Goal: Information Seeking & Learning: Learn about a topic

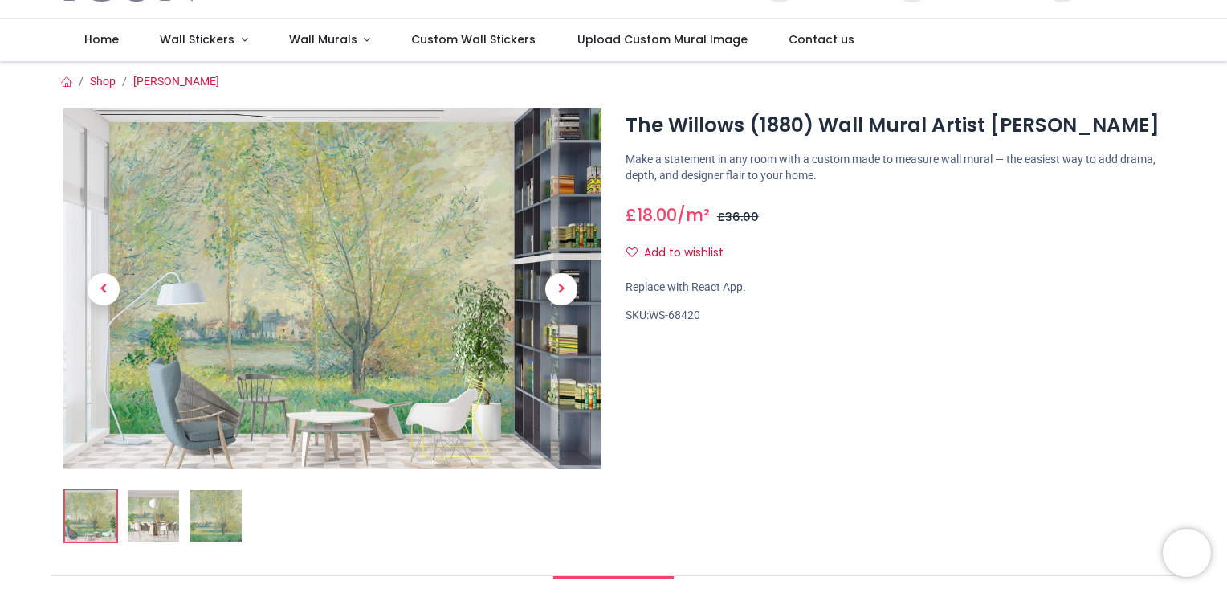
scroll to position [80, 0]
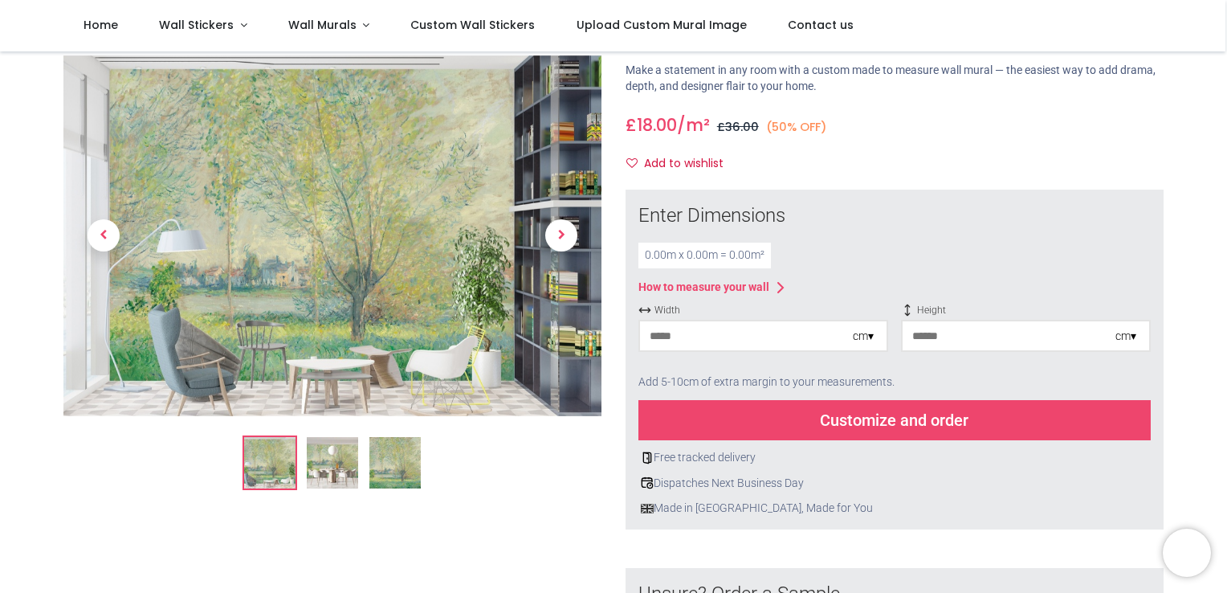
click at [331, 460] on img at bounding box center [332, 462] width 51 height 51
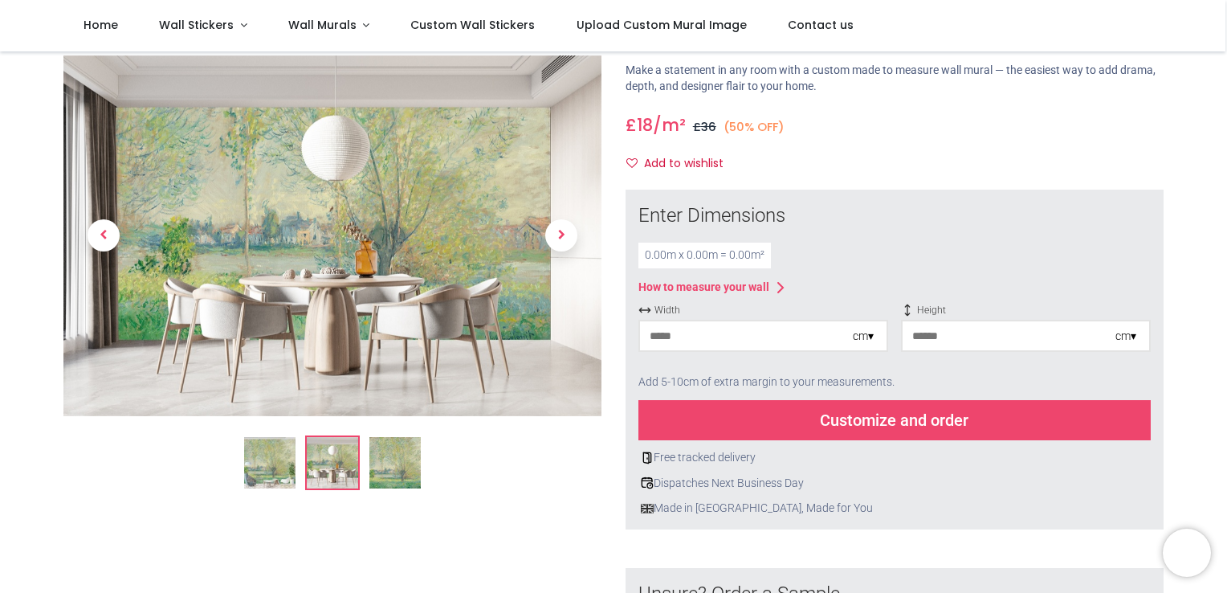
click at [405, 456] on img at bounding box center [394, 462] width 51 height 51
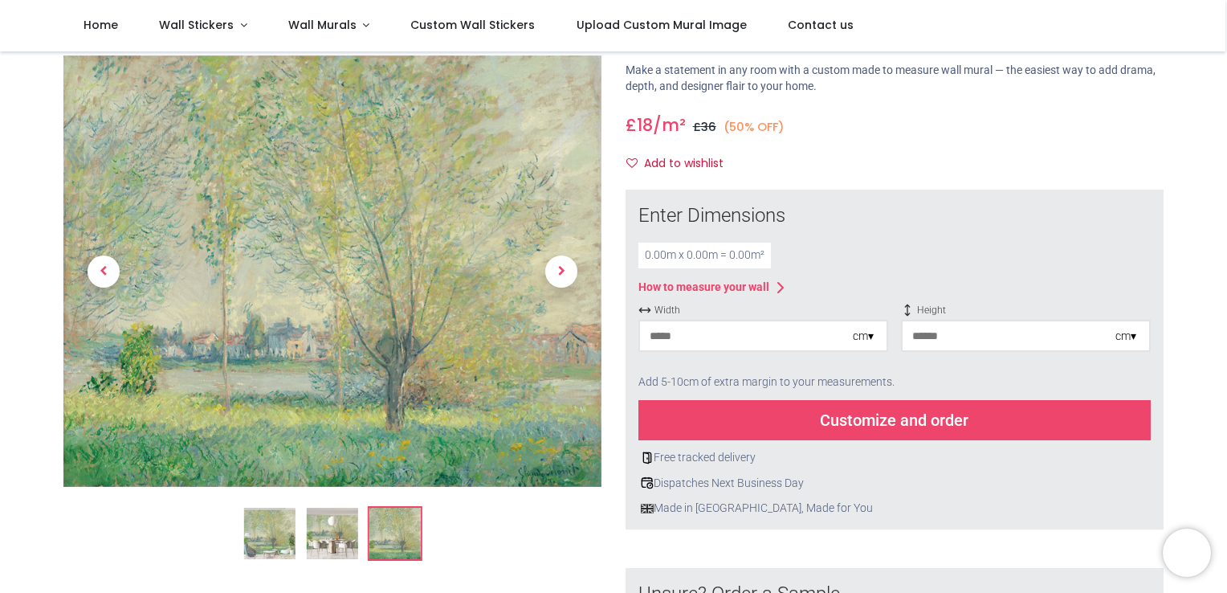
click at [263, 533] on img at bounding box center [269, 533] width 51 height 51
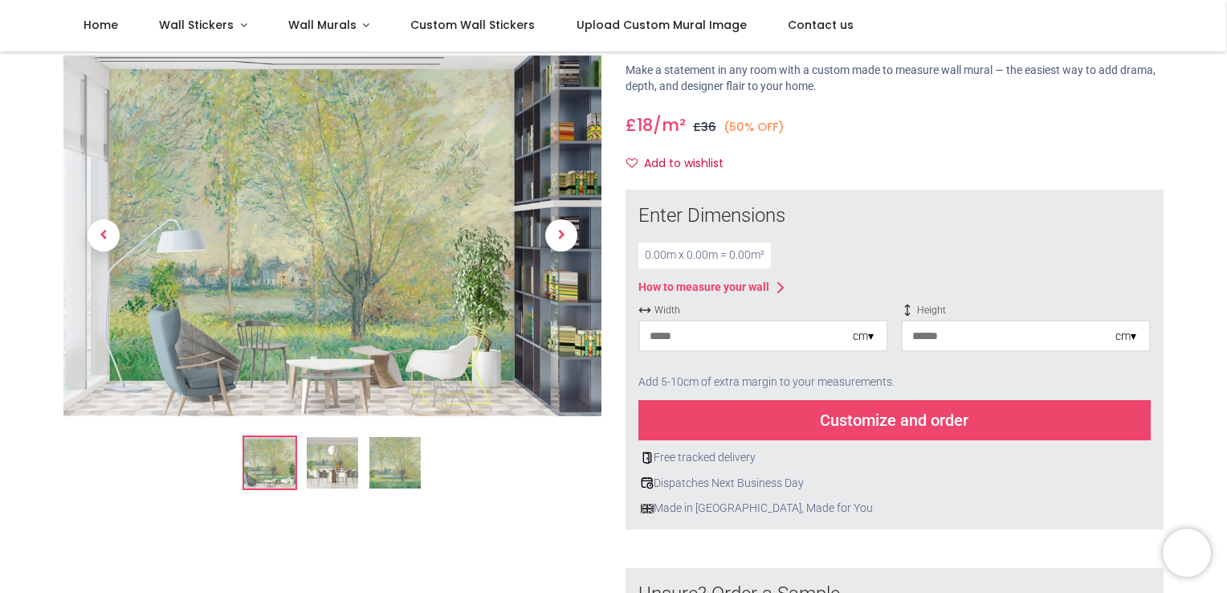
click at [870, 334] on div "cm ▾" at bounding box center [863, 336] width 21 height 16
click at [781, 368] on div "Centimeters (cm)" at bounding box center [763, 365] width 247 height 26
click at [709, 329] on input "number" at bounding box center [746, 335] width 213 height 29
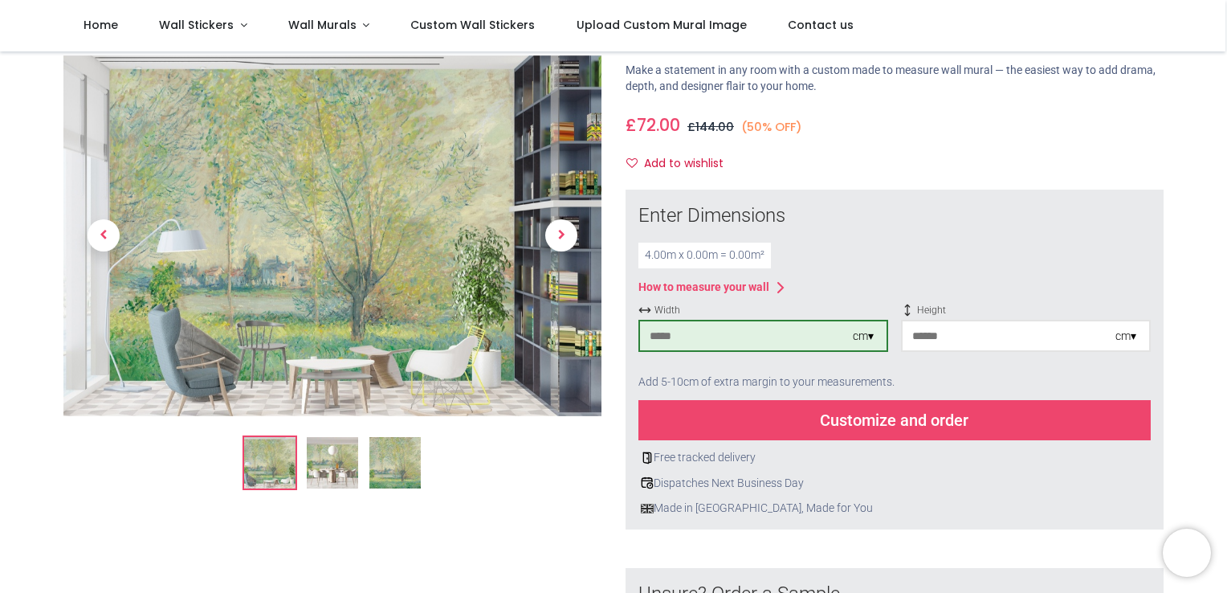
type input "***"
click at [956, 339] on input "number" at bounding box center [1009, 335] width 213 height 29
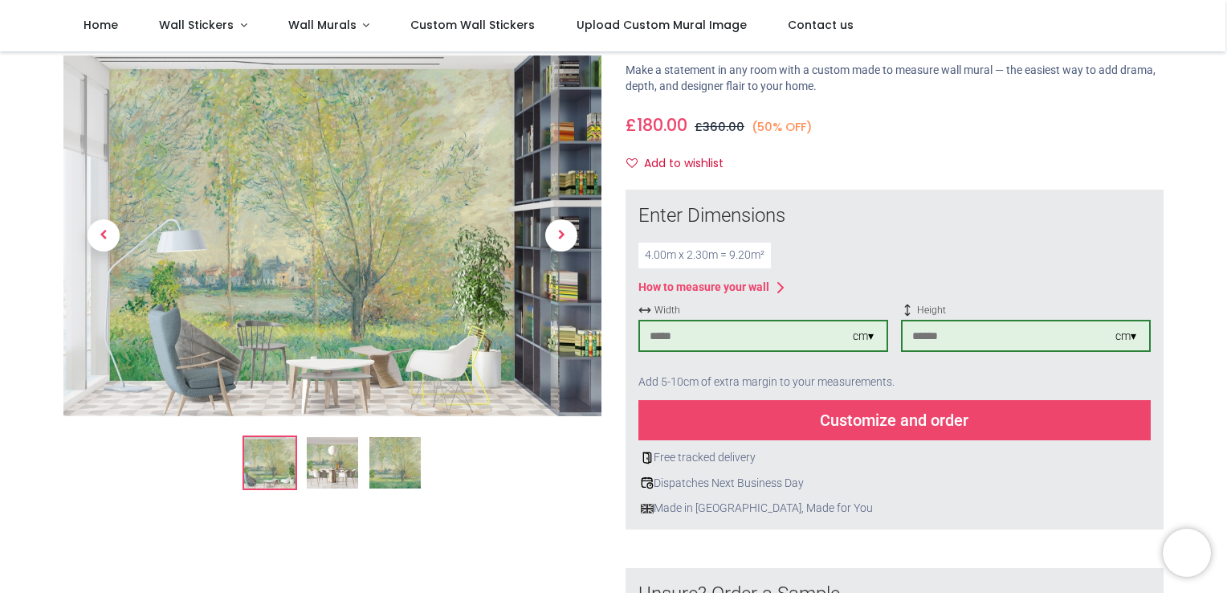
type input "***"
click at [344, 441] on img at bounding box center [332, 462] width 51 height 51
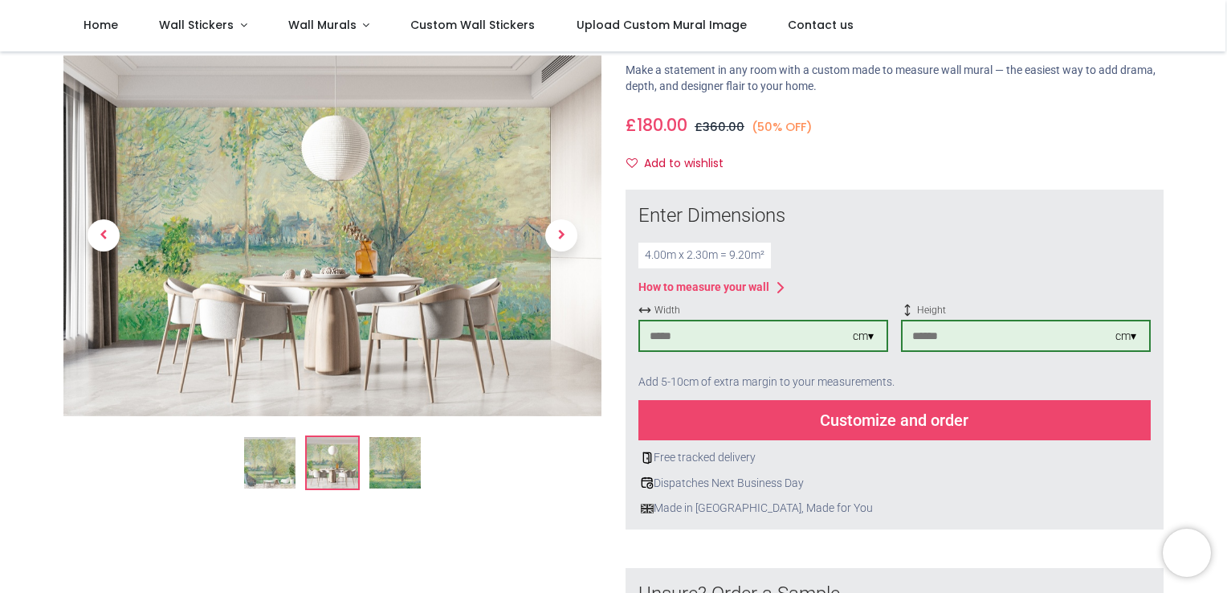
click at [386, 457] on img at bounding box center [394, 462] width 51 height 51
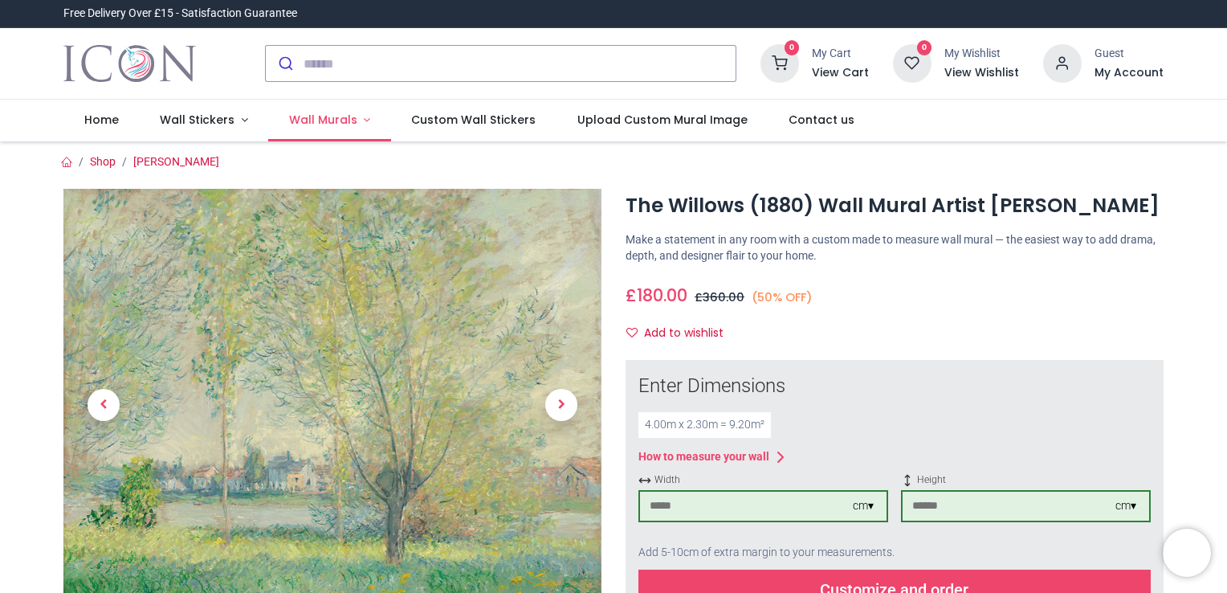
click at [326, 127] on span "Wall Murals" at bounding box center [323, 120] width 68 height 16
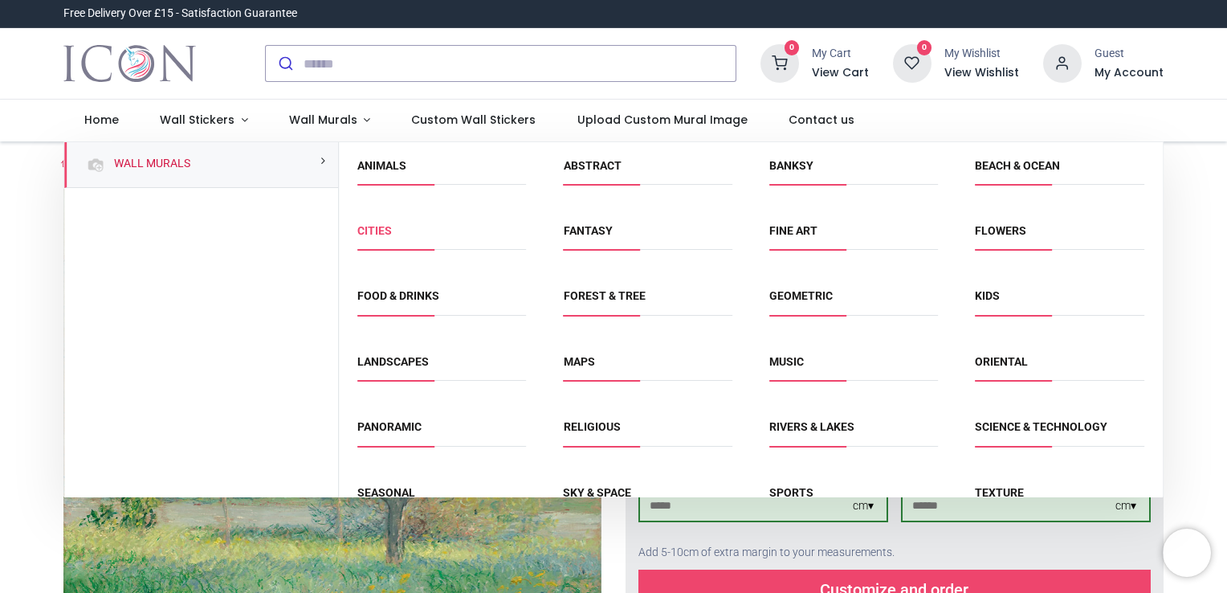
click at [381, 230] on link "Cities" at bounding box center [374, 230] width 35 height 13
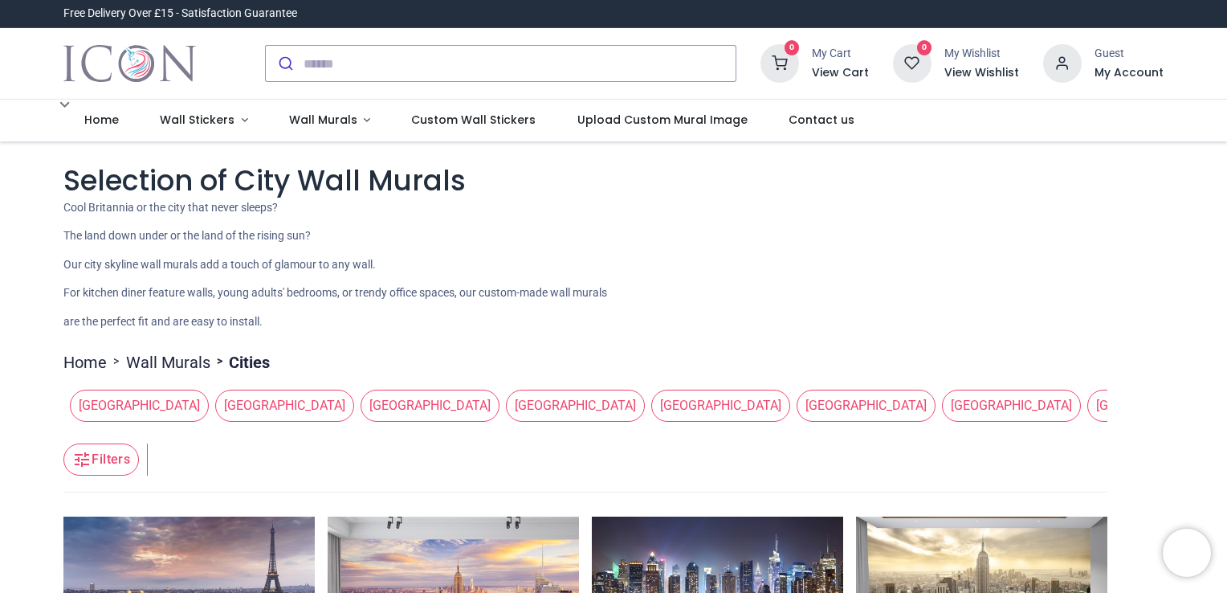
click at [651, 418] on span "[GEOGRAPHIC_DATA]" at bounding box center [720, 405] width 139 height 32
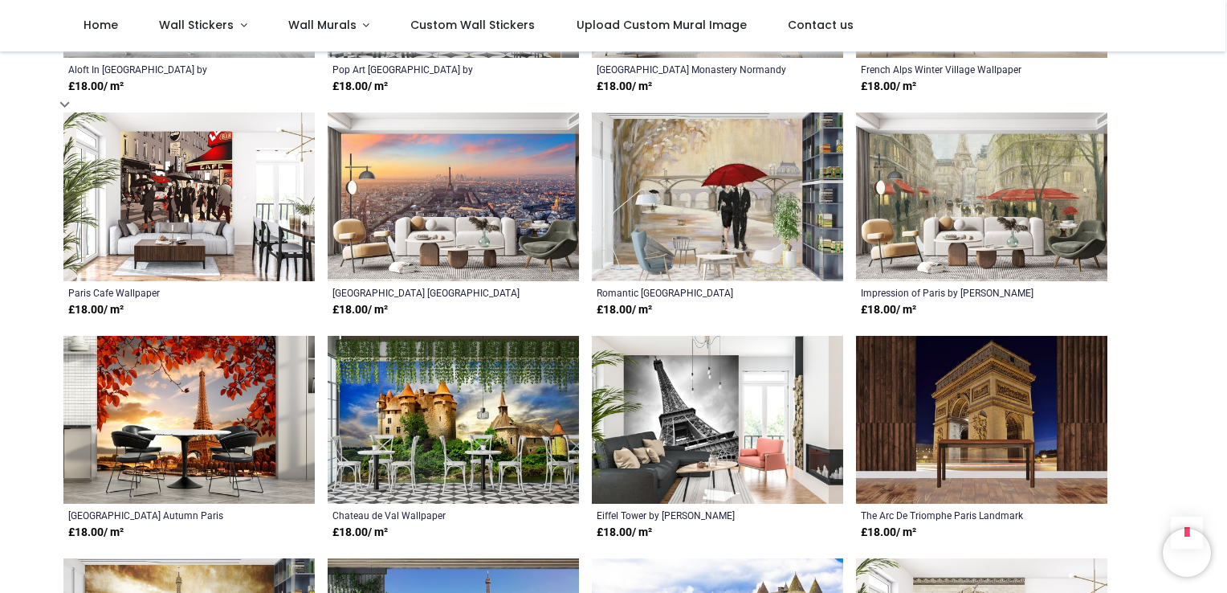
scroll to position [723, 0]
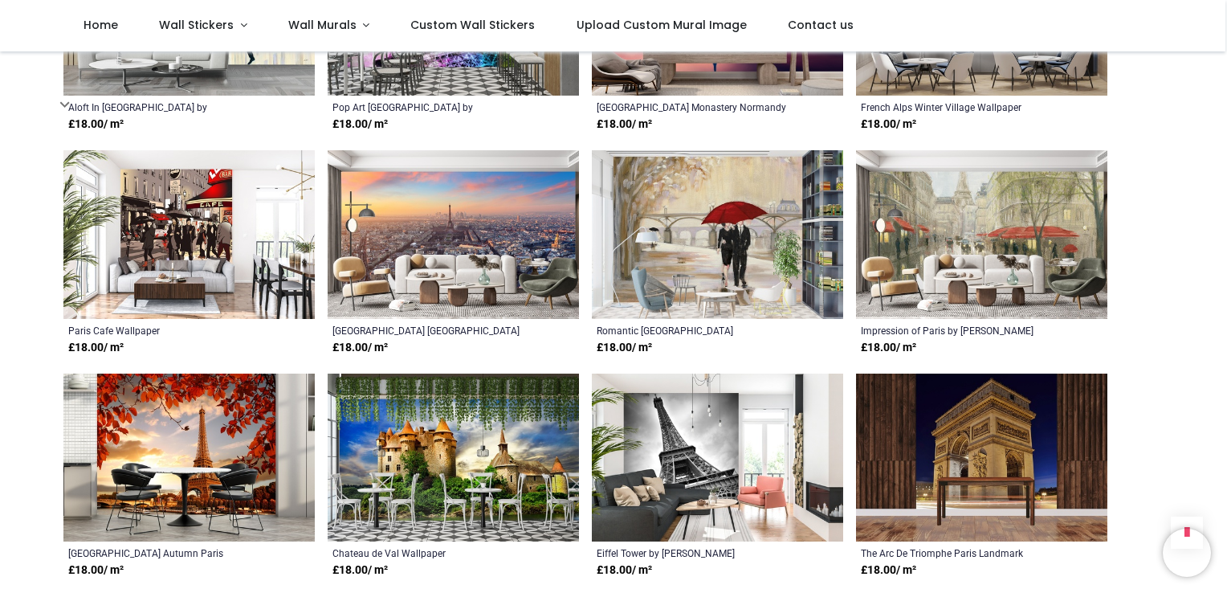
click at [980, 252] on img at bounding box center [981, 234] width 251 height 169
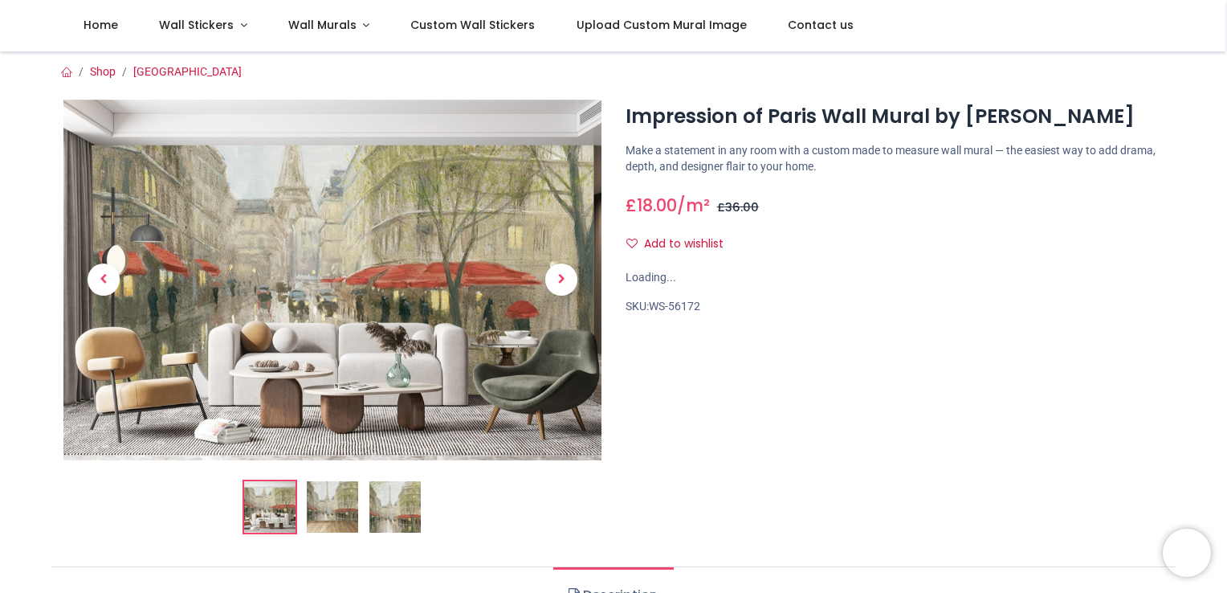
scroll to position [80, 0]
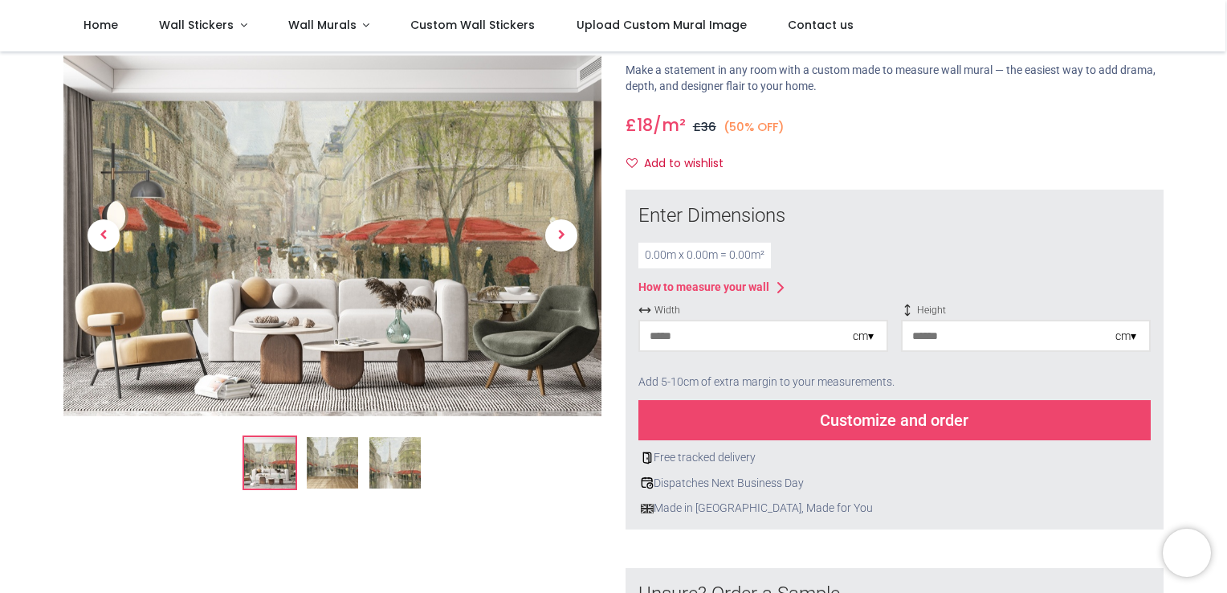
click at [340, 464] on img at bounding box center [332, 462] width 51 height 51
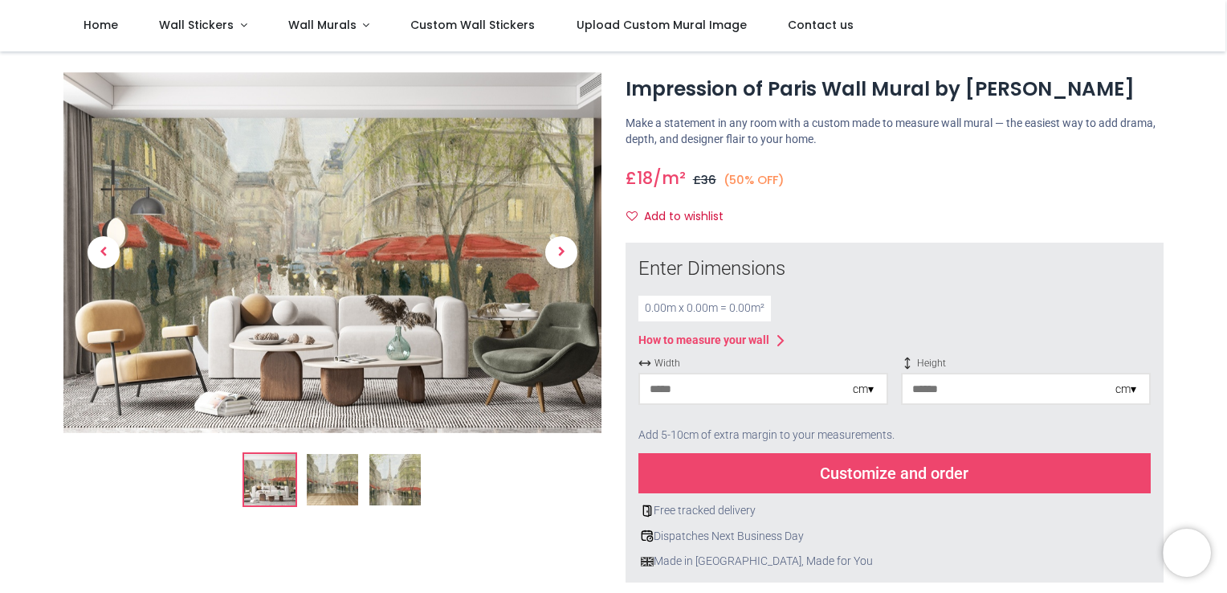
scroll to position [0, 0]
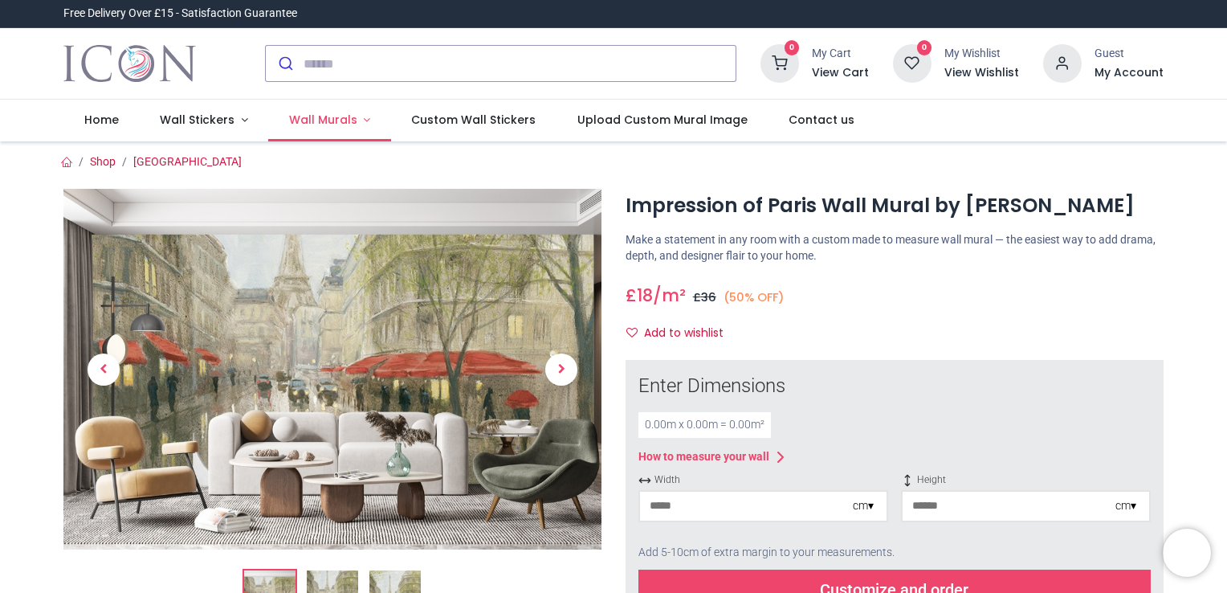
click at [340, 116] on span "Wall Murals" at bounding box center [323, 120] width 68 height 16
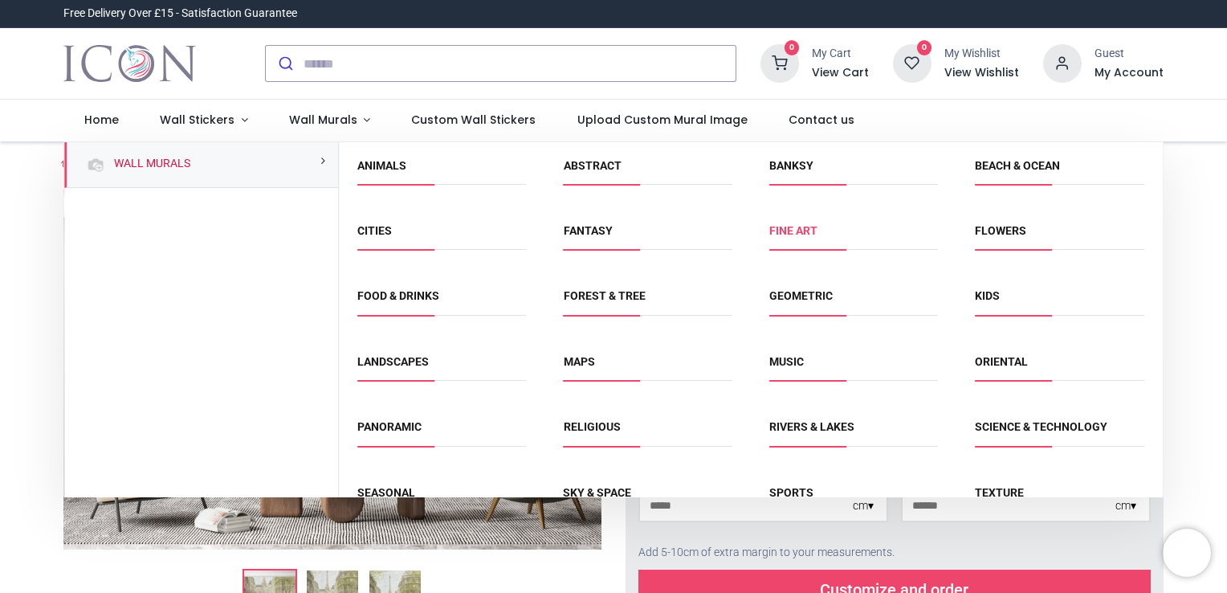
click at [775, 232] on link "Fine Art" at bounding box center [793, 230] width 48 height 13
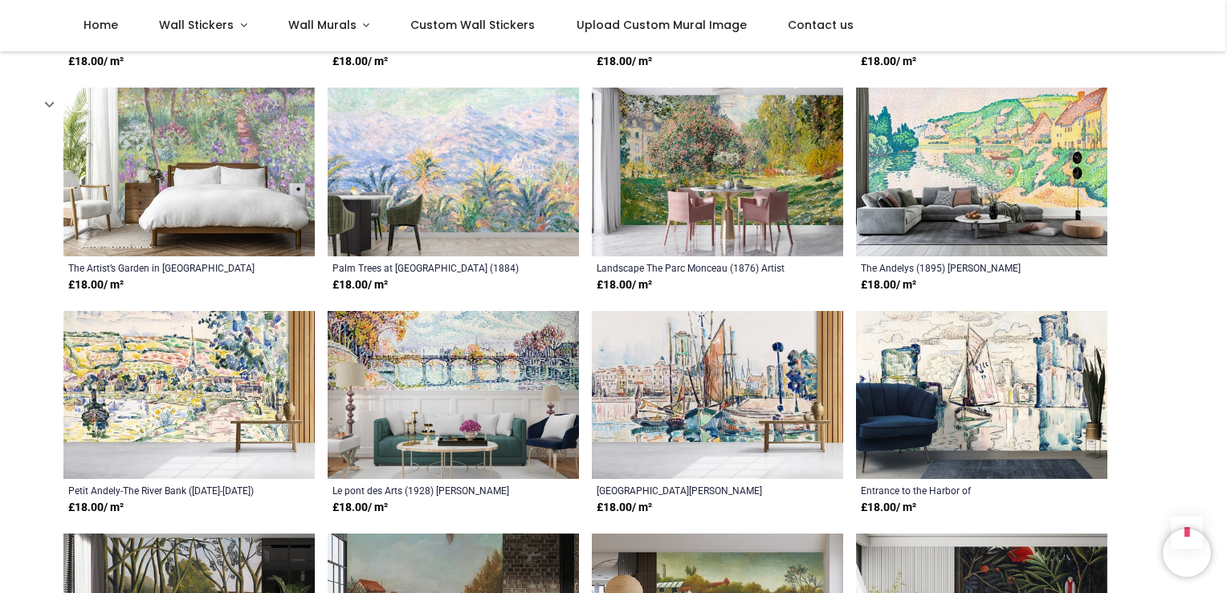
scroll to position [1205, 0]
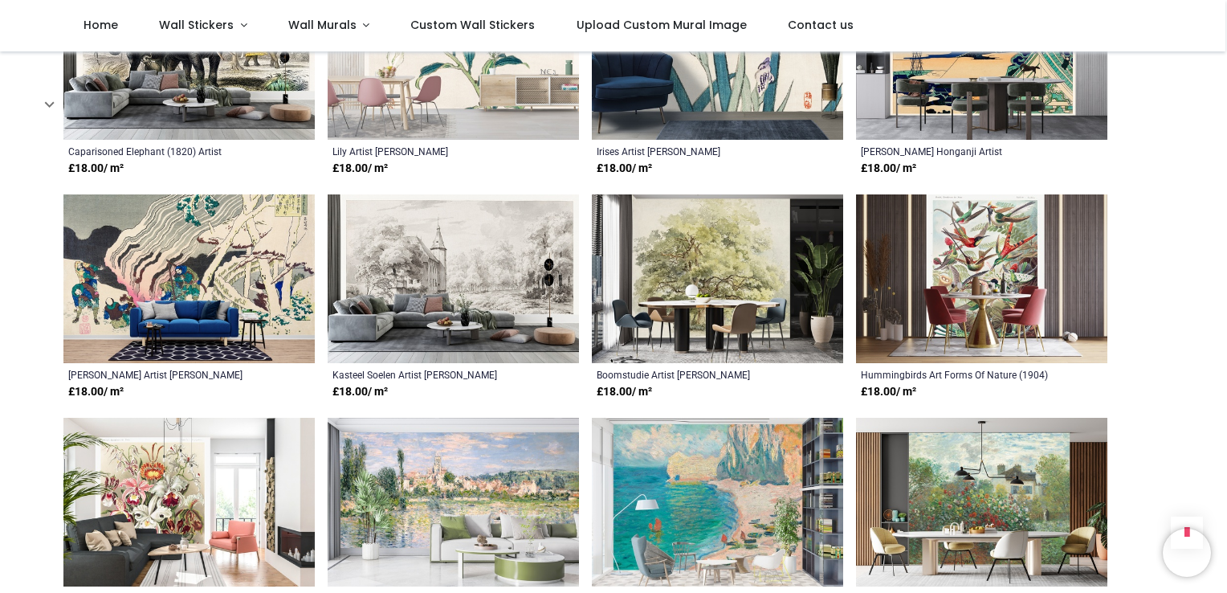
scroll to position [2971, 0]
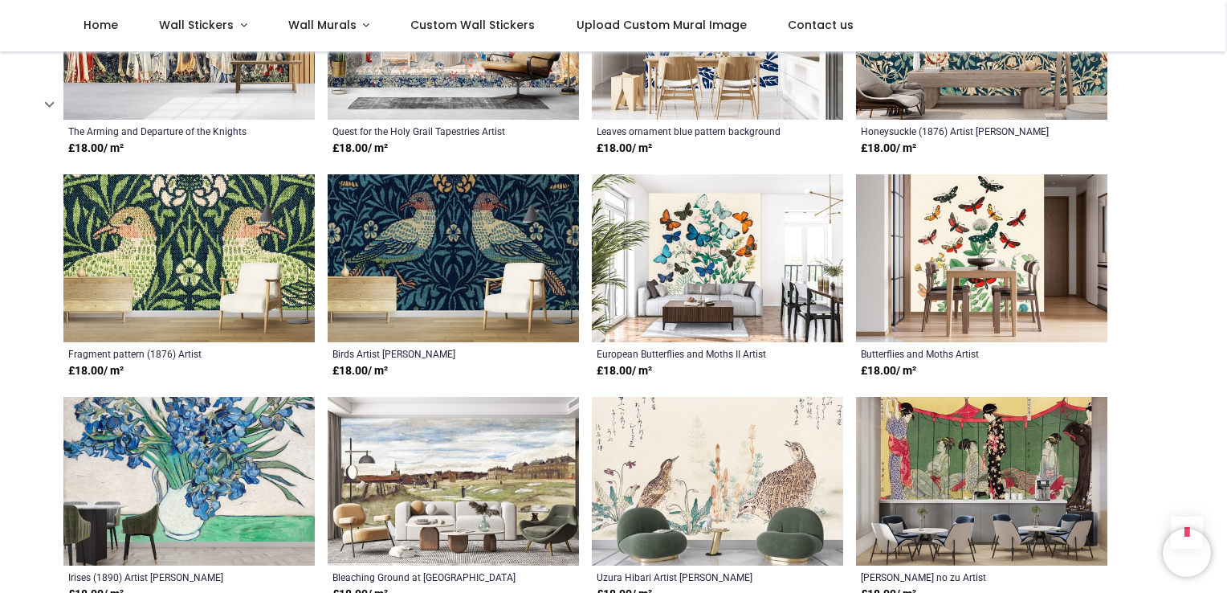
scroll to position [4256, 0]
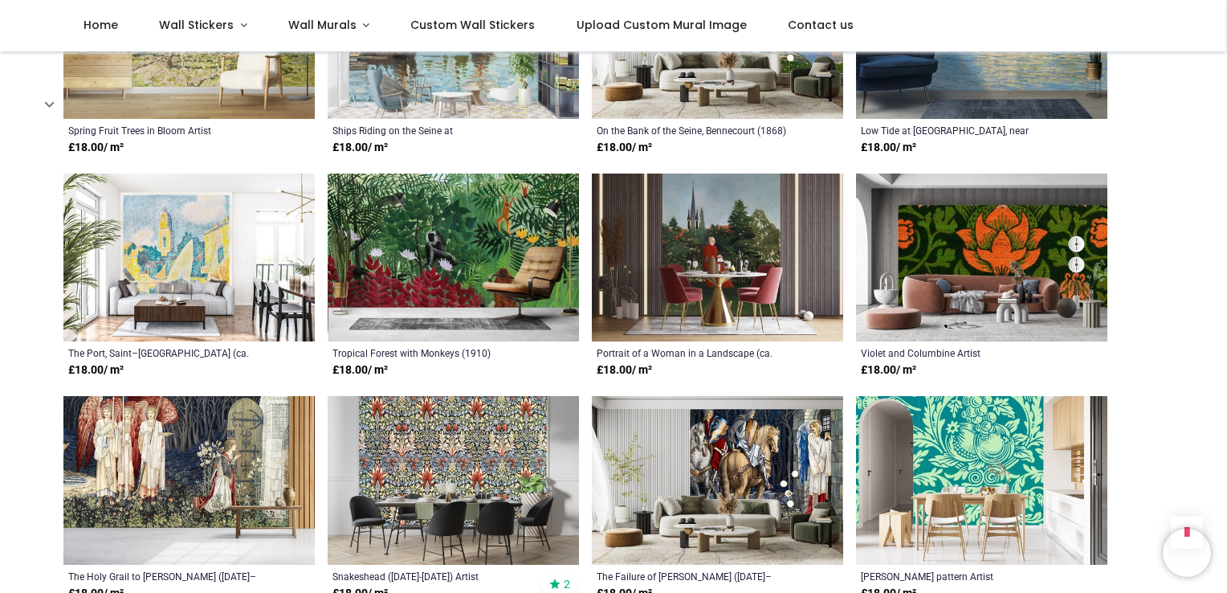
scroll to position [6263, 0]
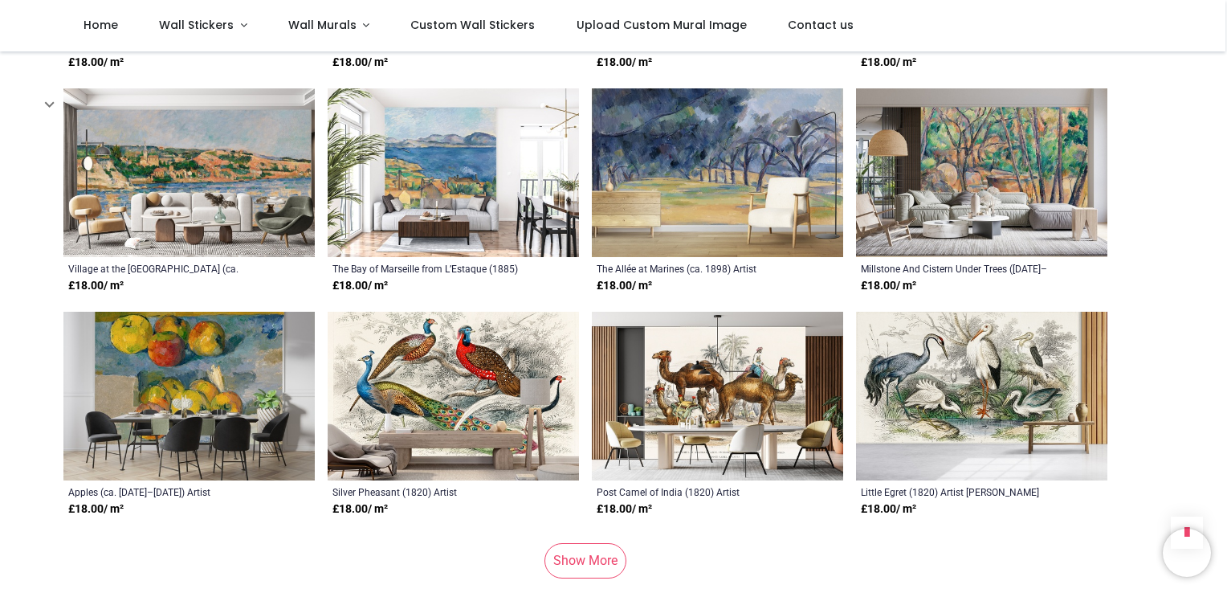
scroll to position [7709, 0]
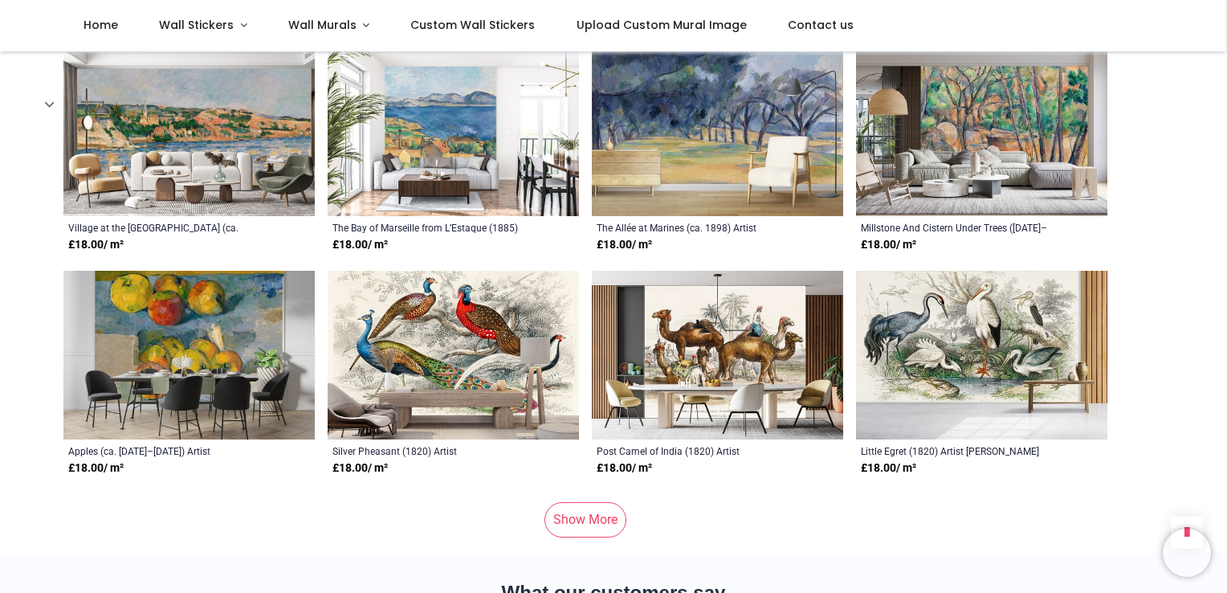
click at [610, 522] on link "Show More" at bounding box center [585, 519] width 82 height 35
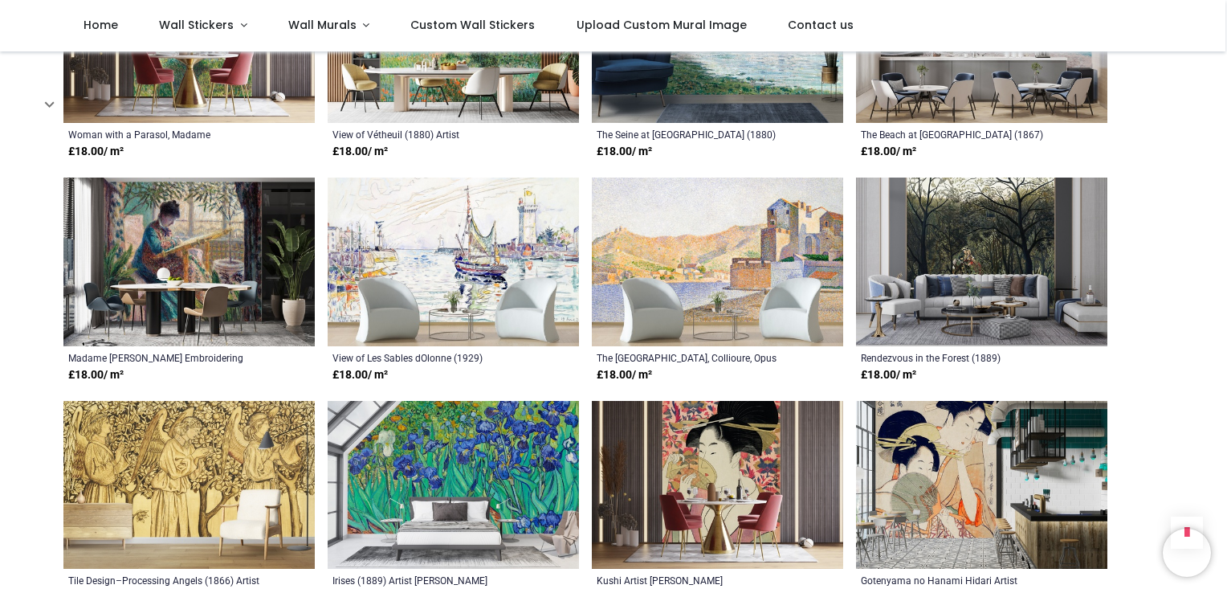
scroll to position [9315, 0]
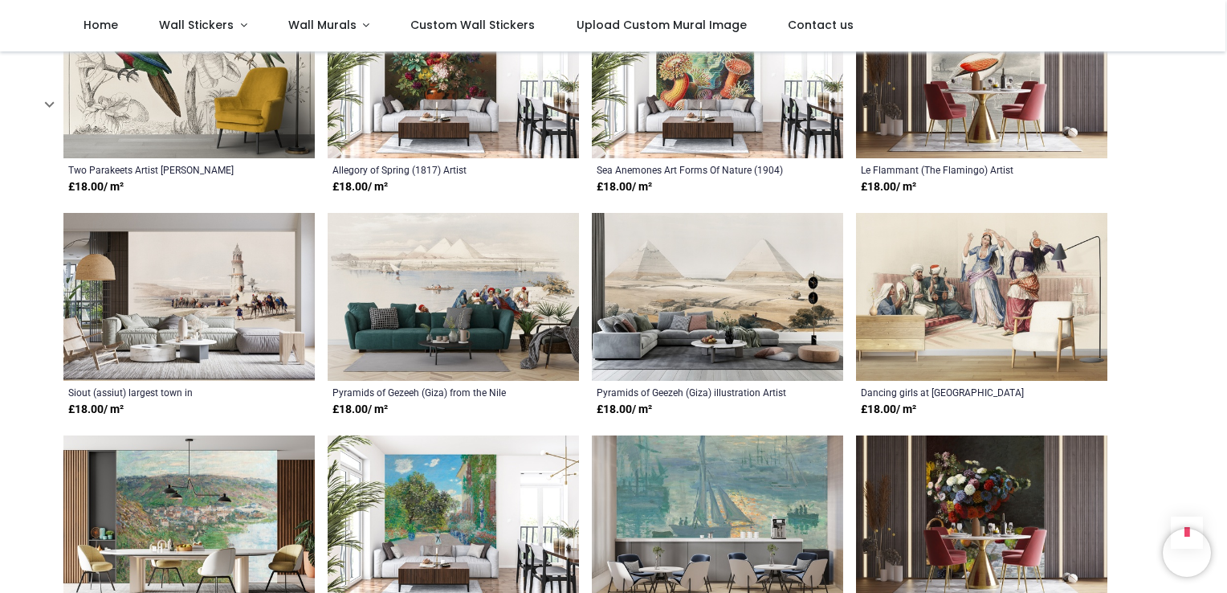
scroll to position [9957, 0]
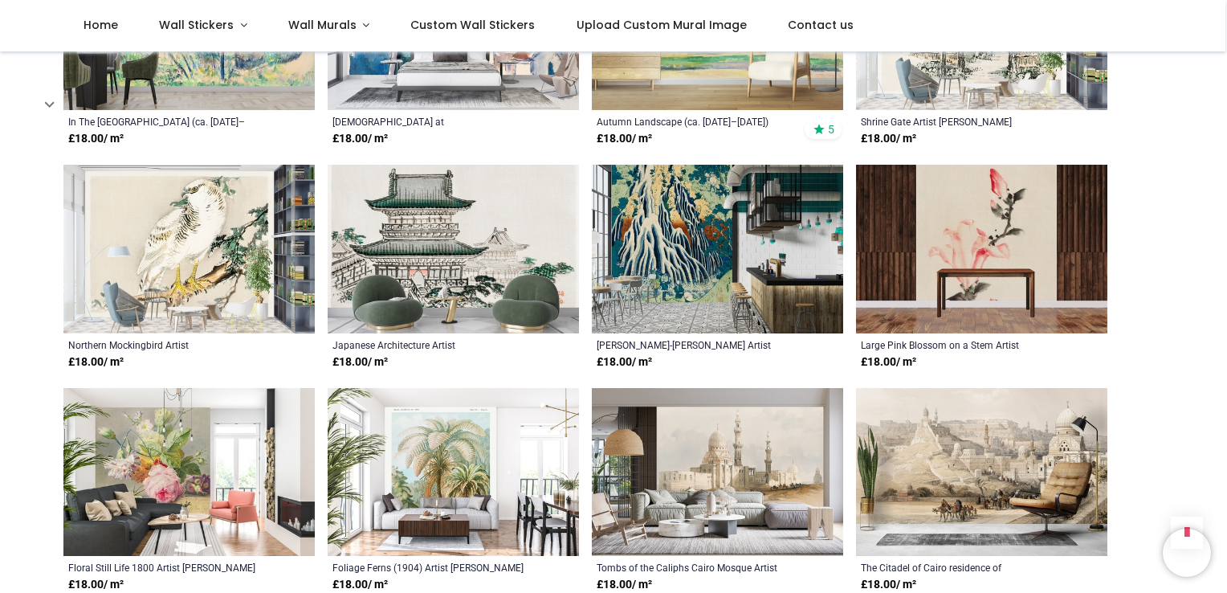
scroll to position [5541, 0]
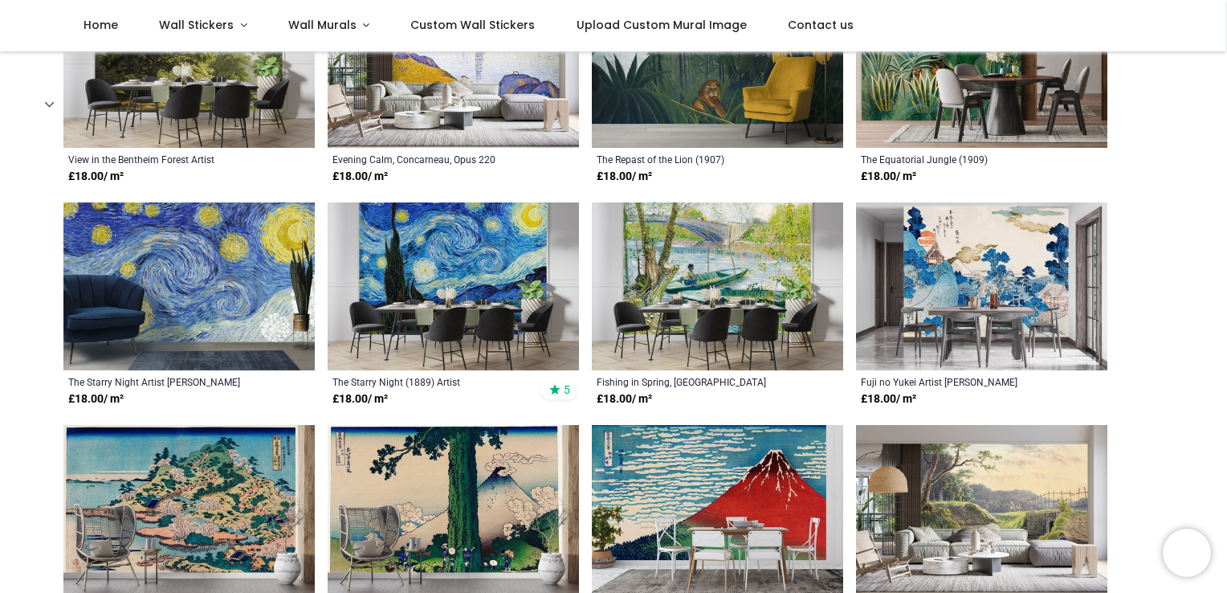
scroll to position [161, 0]
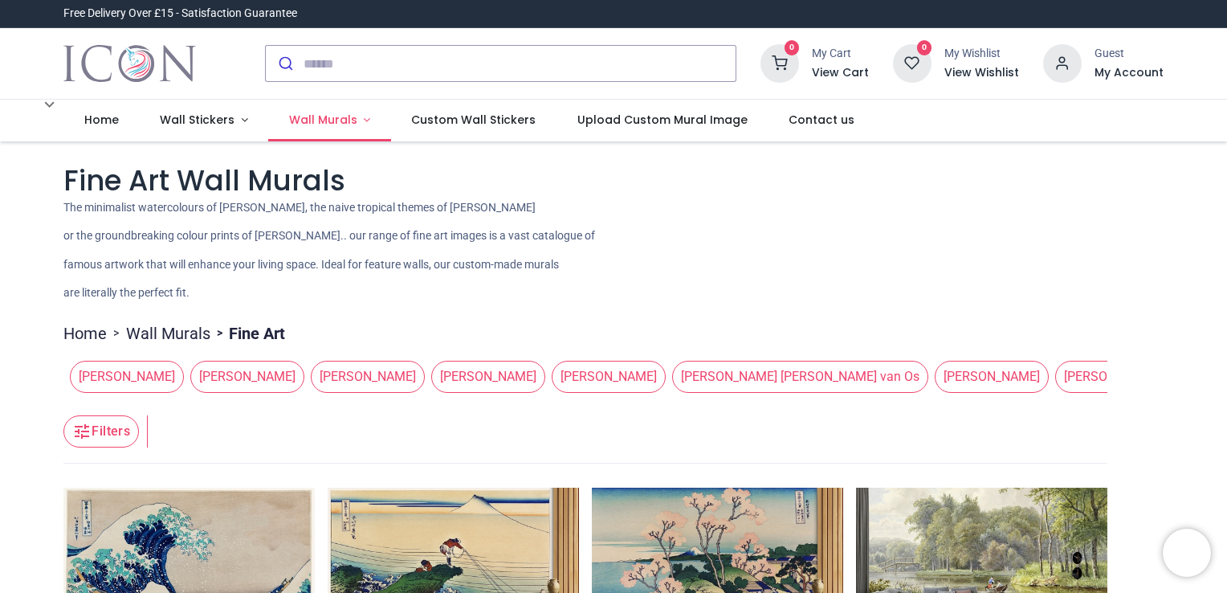
click at [328, 124] on span "Wall Murals" at bounding box center [323, 120] width 68 height 16
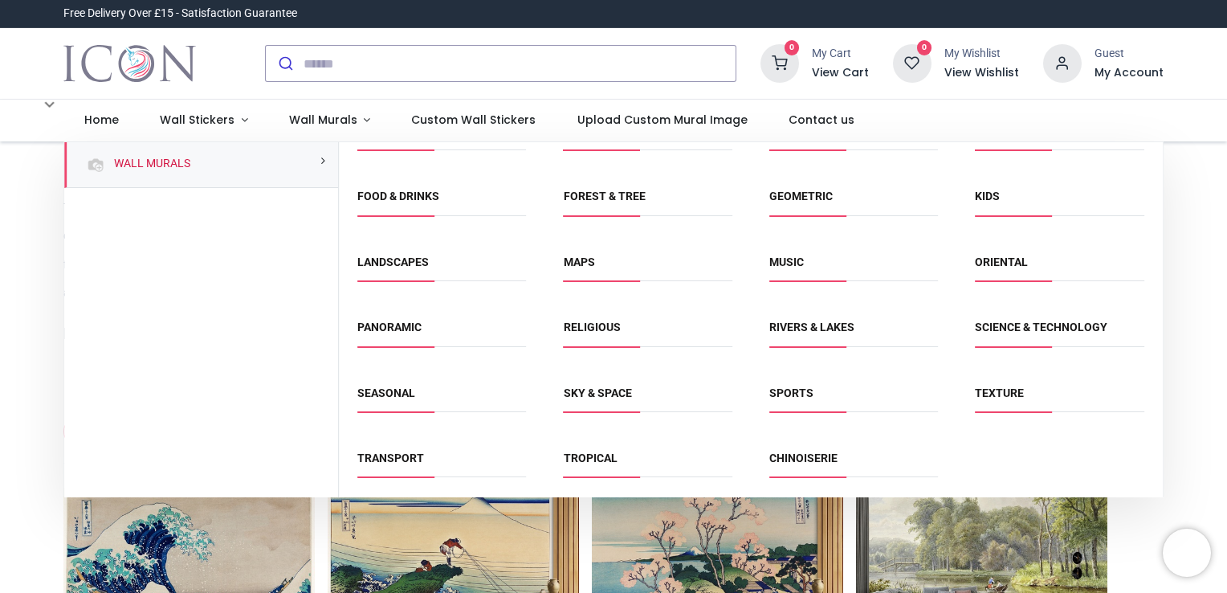
scroll to position [100, 0]
click at [379, 393] on link "Seasonal" at bounding box center [386, 391] width 58 height 13
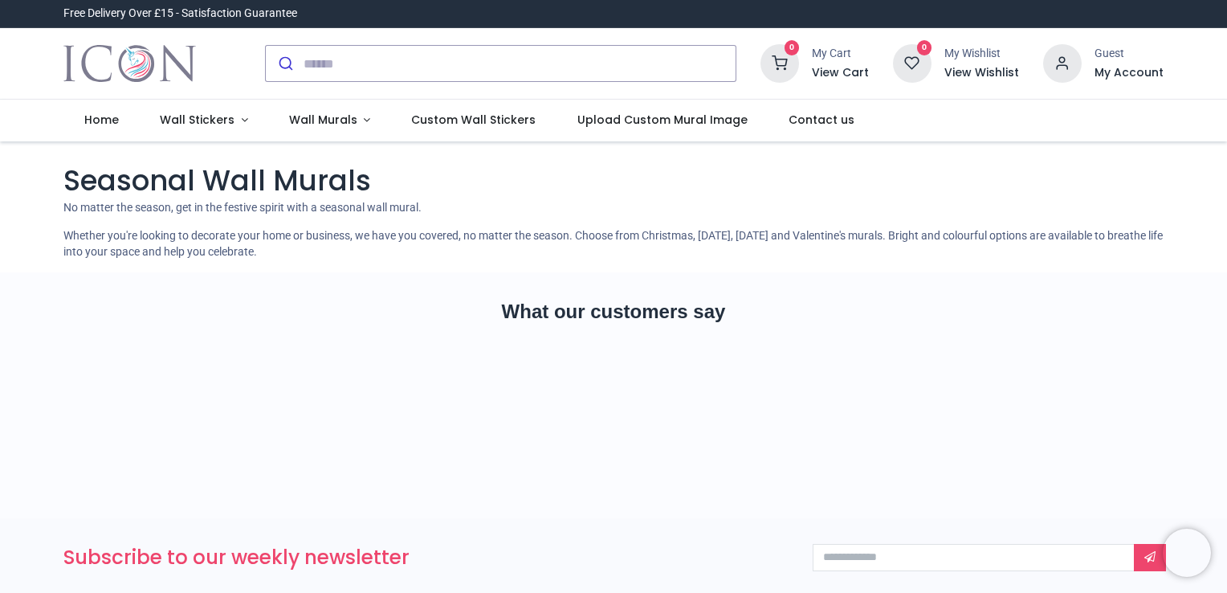
scroll to position [213, 0]
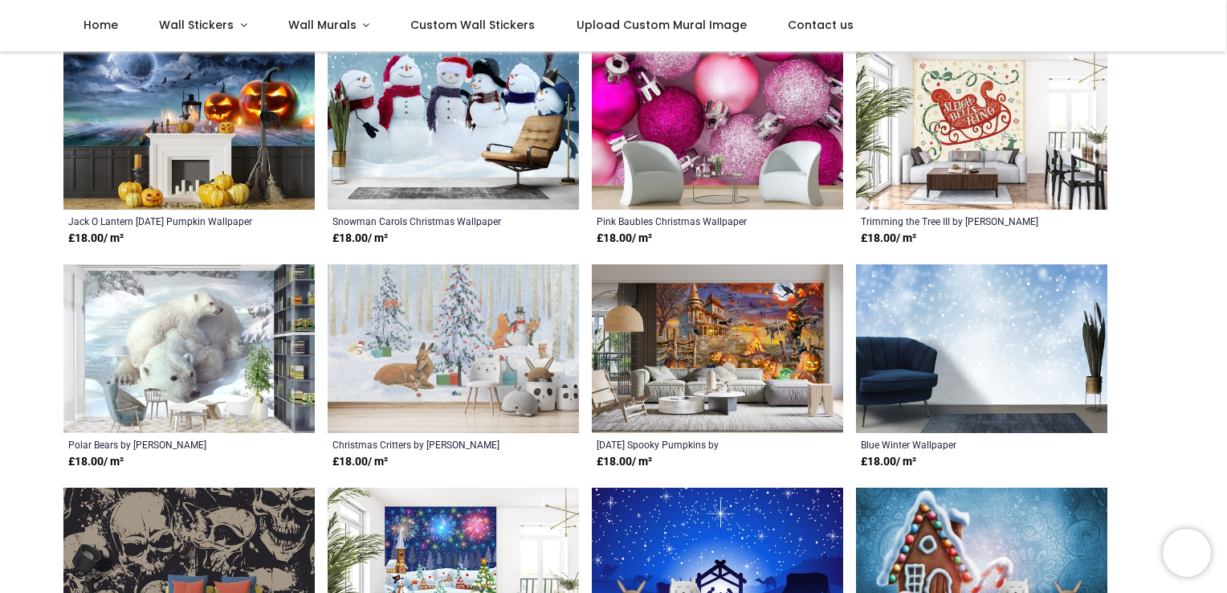
scroll to position [534, 0]
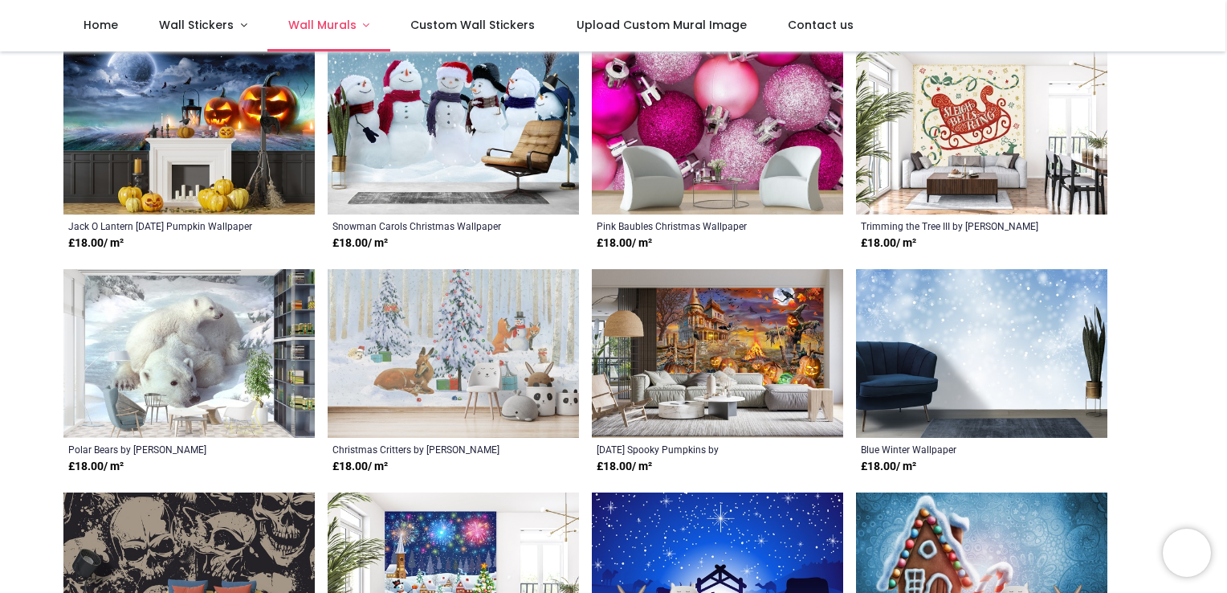
click at [333, 26] on span "Wall Murals" at bounding box center [322, 25] width 68 height 16
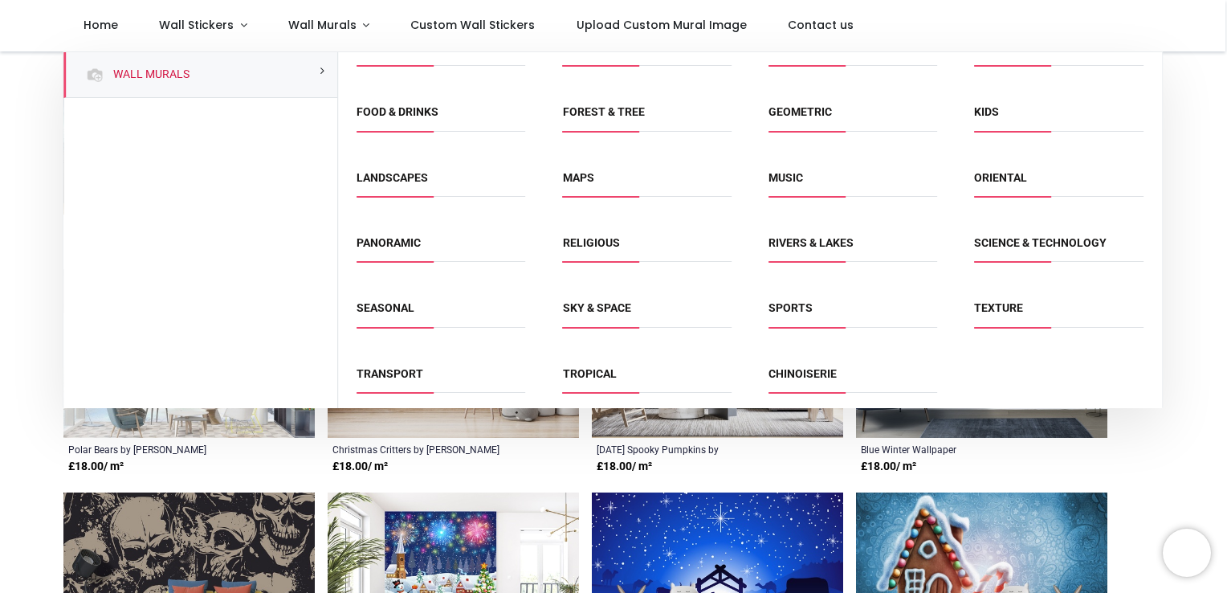
scroll to position [100, 0]
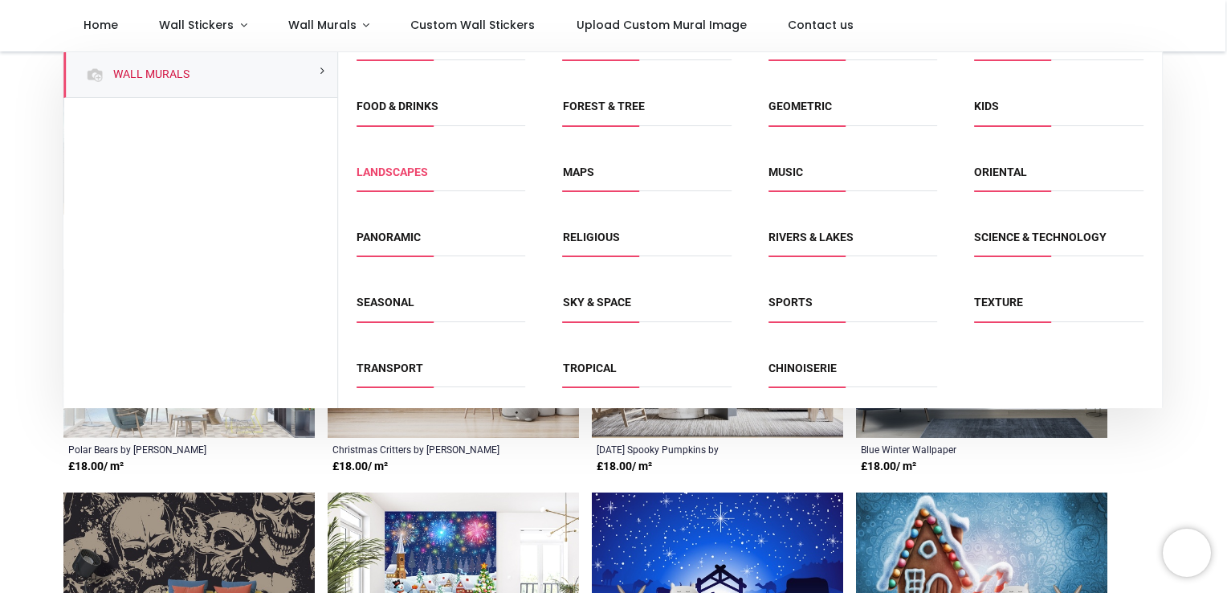
click at [385, 172] on link "Landscapes" at bounding box center [392, 171] width 71 height 13
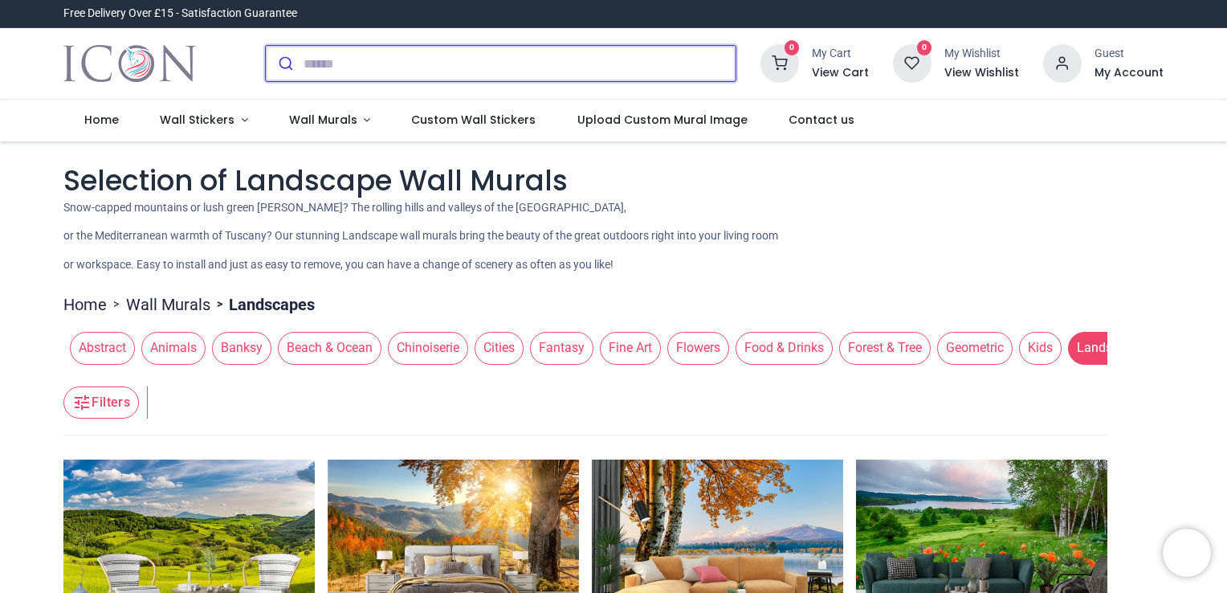
click at [410, 59] on input "search" at bounding box center [520, 63] width 432 height 35
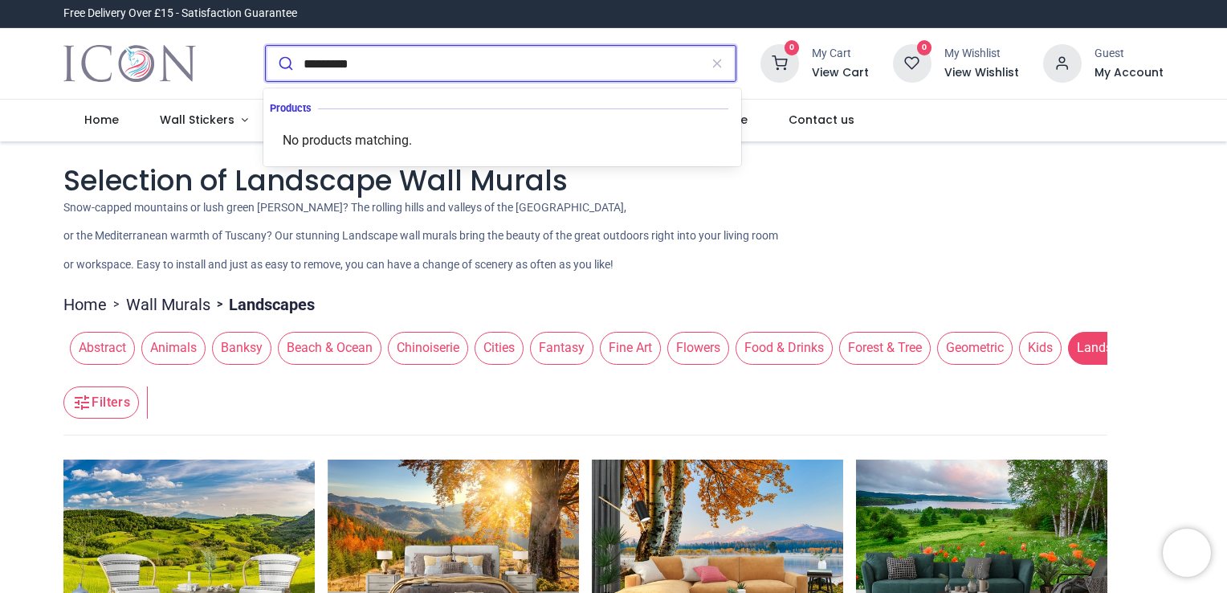
type input "*********"
click at [266, 46] on button "submit" at bounding box center [285, 63] width 38 height 35
